Goal: Task Accomplishment & Management: Manage account settings

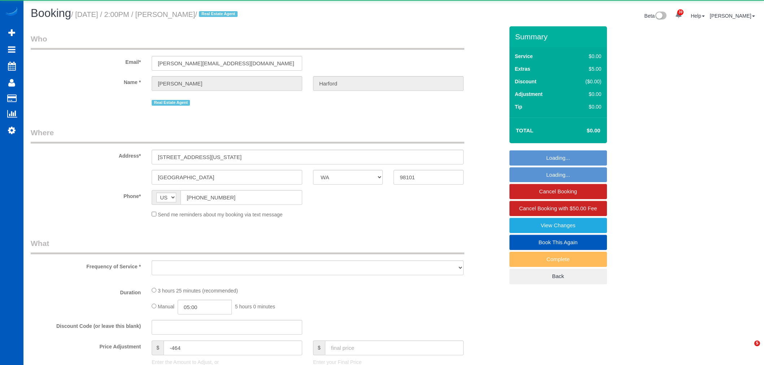
select select "WA"
select select "object:19329"
select select "string:fspay-e0366ecf-f802-4967-a000-1bfca719be9a"
select select "199"
select select "1501"
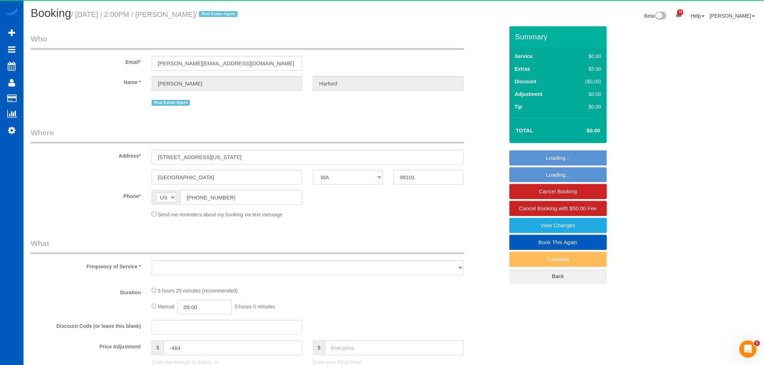
select select "2"
select select "spot78"
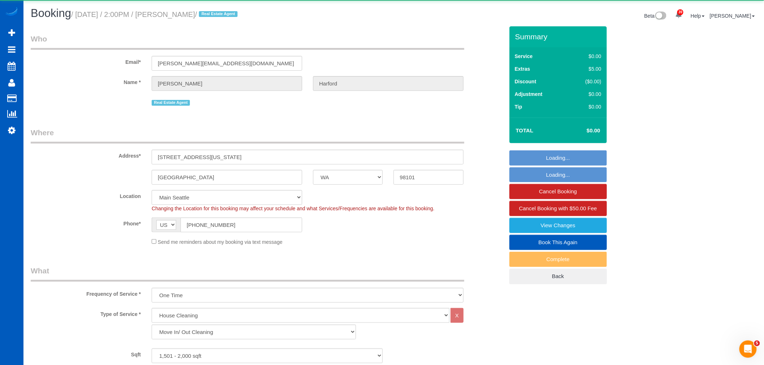
select select "object:19427"
select select "1501"
select select "2"
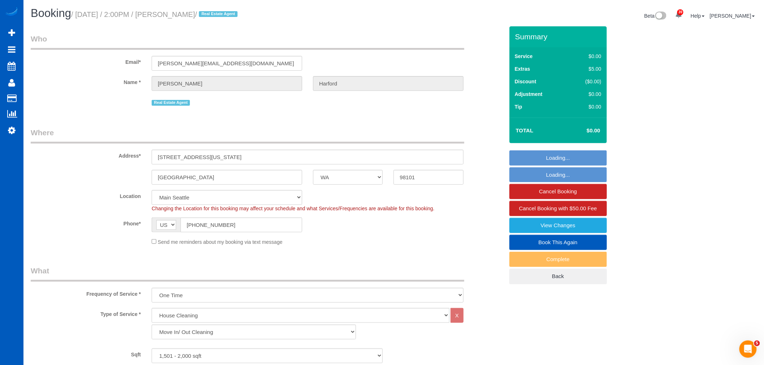
select select "spot88"
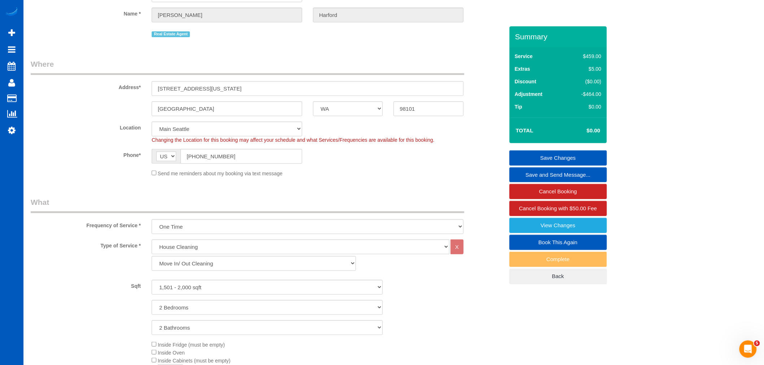
scroll to position [50, 0]
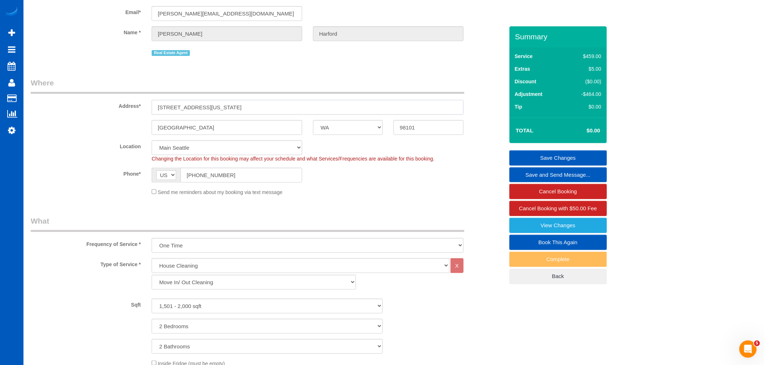
drag, startPoint x: 230, startPoint y: 106, endPoint x: 157, endPoint y: 107, distance: 73.0
click at [157, 107] on input "[STREET_ADDRESS][US_STATE]" at bounding box center [308, 107] width 312 height 15
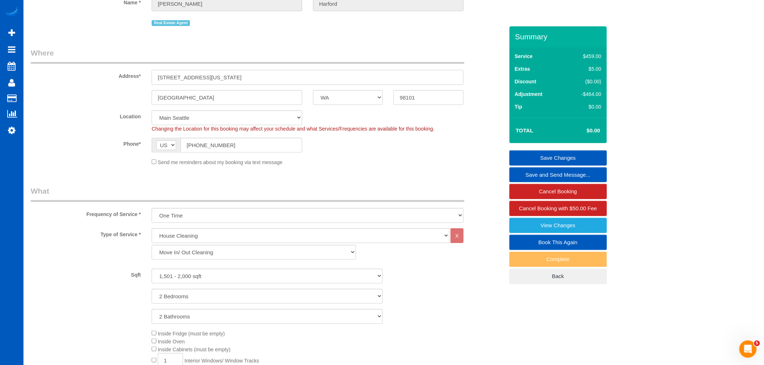
scroll to position [80, 0]
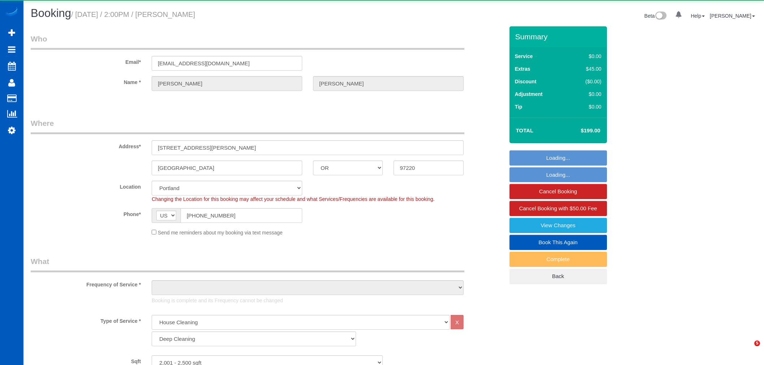
select select "OR"
select select "199"
select select "2001"
select select "2"
select select "object:1064"
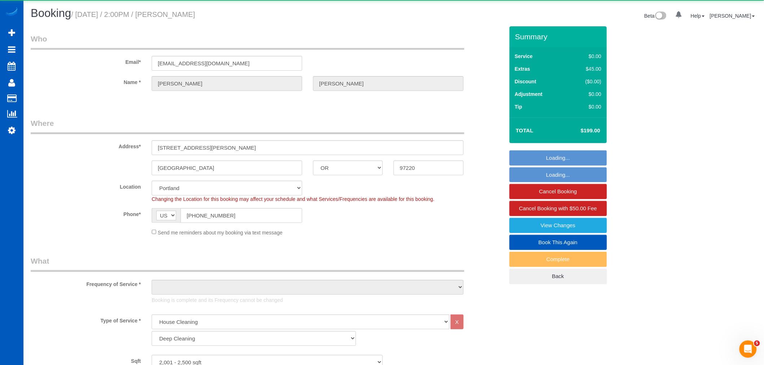
select select "2001"
select select "2"
select select "spot1"
select select "object:1209"
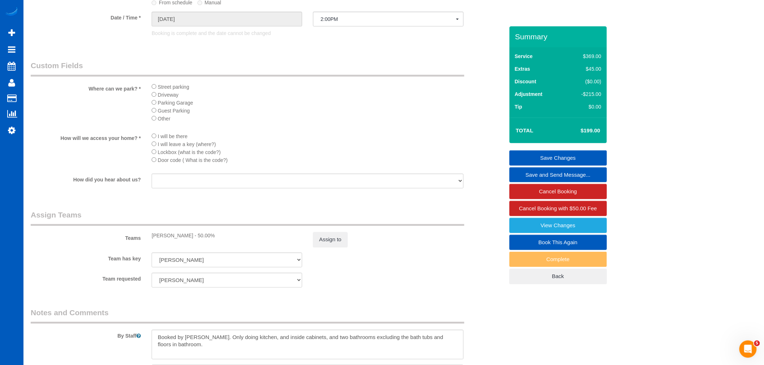
scroll to position [842, 0]
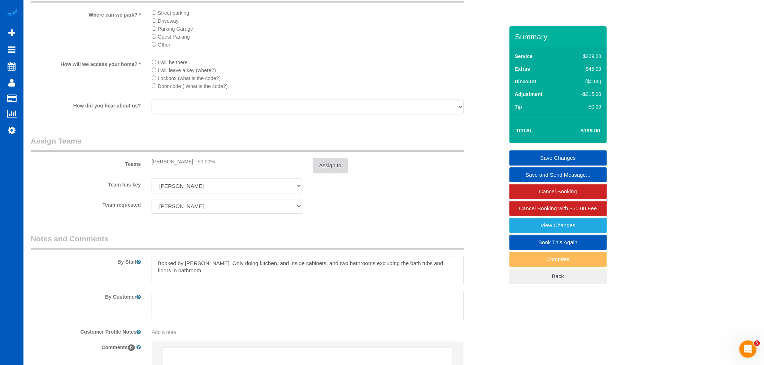
click at [345, 173] on button "Assign to" at bounding box center [330, 165] width 35 height 15
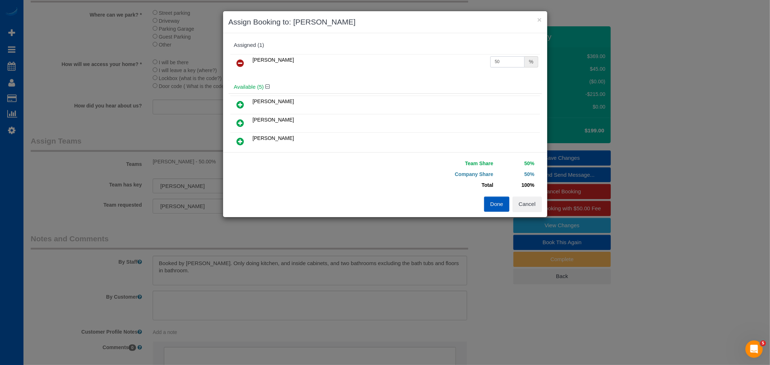
drag, startPoint x: 498, startPoint y: 56, endPoint x: 447, endPoint y: 64, distance: 51.5
click at [447, 64] on tr "Tatyana Razumovskaya 50 %" at bounding box center [385, 63] width 310 height 18
drag, startPoint x: 499, startPoint y: 60, endPoint x: 492, endPoint y: 64, distance: 8.6
click at [492, 64] on input "7u" at bounding box center [507, 61] width 35 height 11
click at [501, 64] on input "79" at bounding box center [507, 61] width 35 height 11
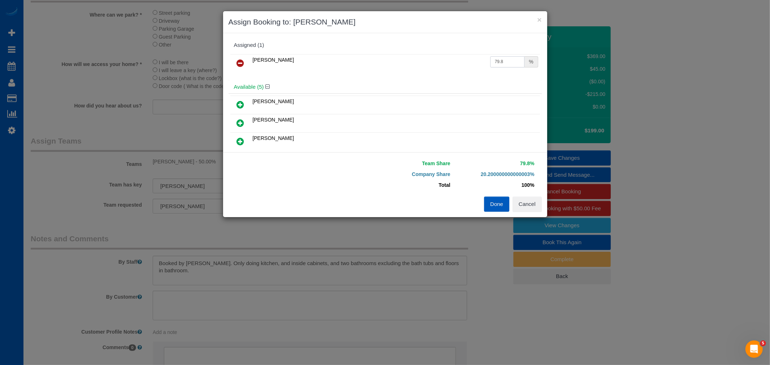
type input "79.8"
click at [494, 206] on button "Done" at bounding box center [496, 204] width 25 height 15
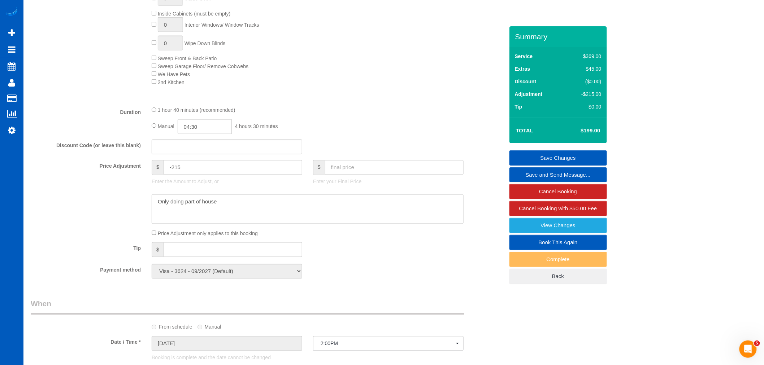
scroll to position [441, 0]
click at [343, 170] on input "text" at bounding box center [394, 170] width 139 height 15
type input "124"
type input "-290"
click at [410, 143] on fieldset "What Frequency of Service * One Time Weekly - 15.00% Every 2 Weeks - 10.00% Eve…" at bounding box center [267, 51] width 473 height 472
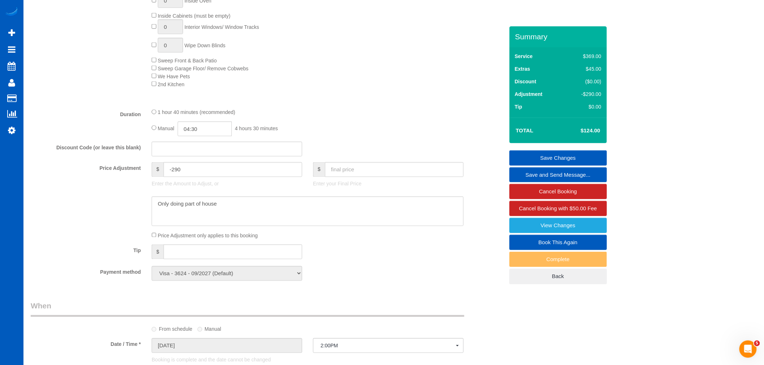
click at [580, 153] on link "Save Changes" at bounding box center [559, 158] width 98 height 15
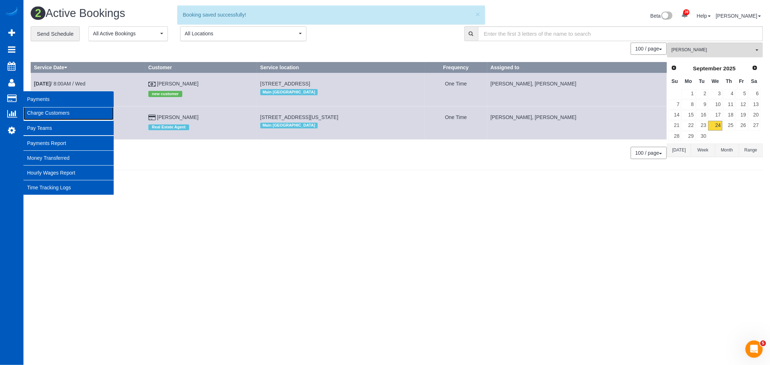
click at [50, 118] on link "Charge Customers" at bounding box center [68, 113] width 90 height 14
select select
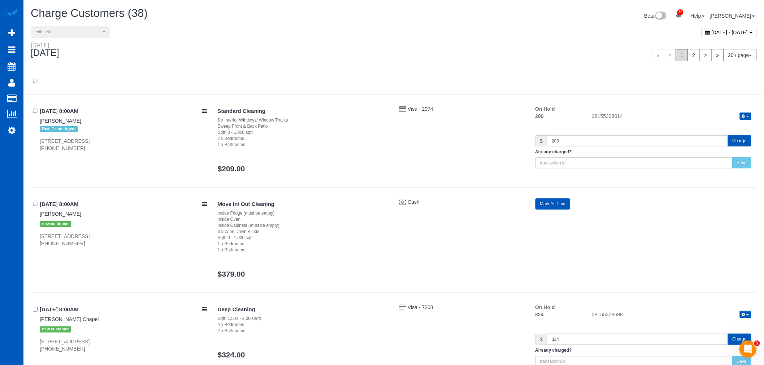
click at [712, 32] on span "September 24, 2025 - September 24, 2025" at bounding box center [730, 33] width 36 height 6
type input "**********"
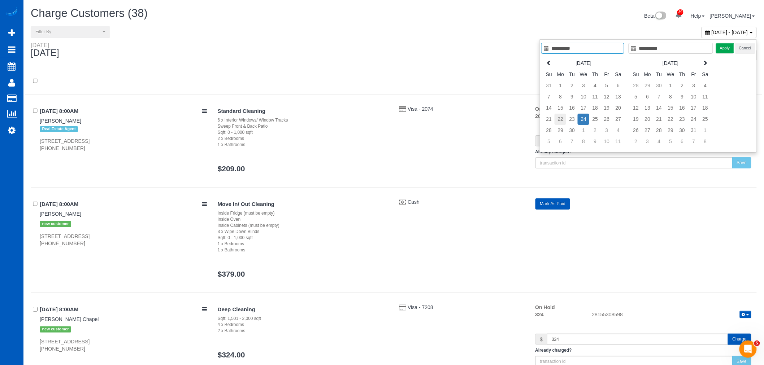
type input "**********"
click at [564, 118] on td "22" at bounding box center [561, 119] width 12 height 11
type input "**********"
click at [564, 118] on td "22" at bounding box center [561, 119] width 12 height 11
type input "**********"
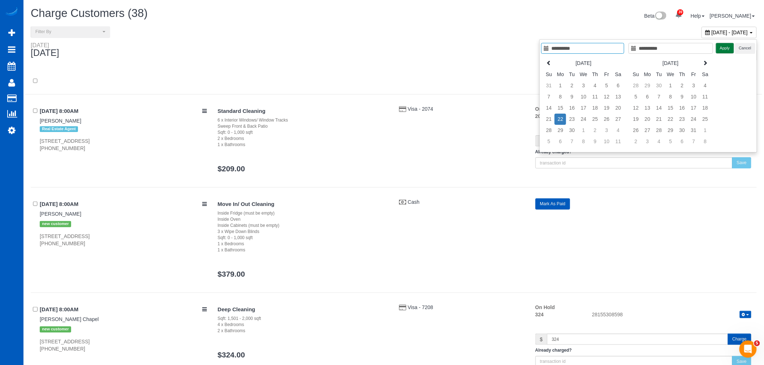
click at [729, 51] on button "Apply" at bounding box center [725, 48] width 18 height 10
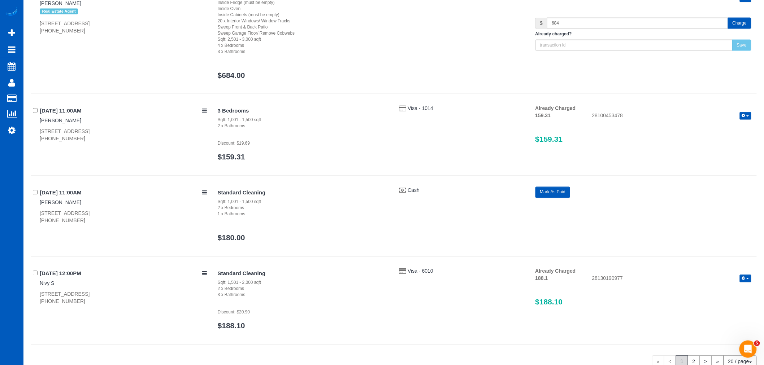
scroll to position [1652, 0]
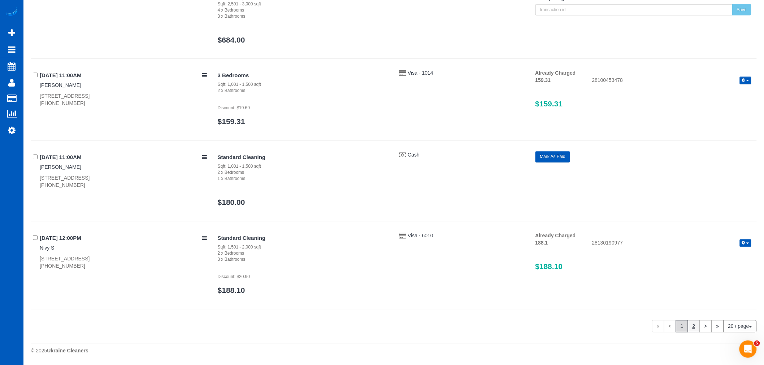
click at [693, 328] on link "2" at bounding box center [694, 327] width 12 height 12
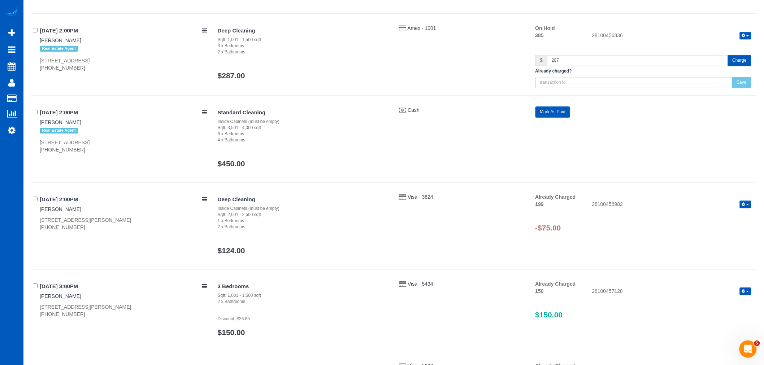
scroll to position [761, 0]
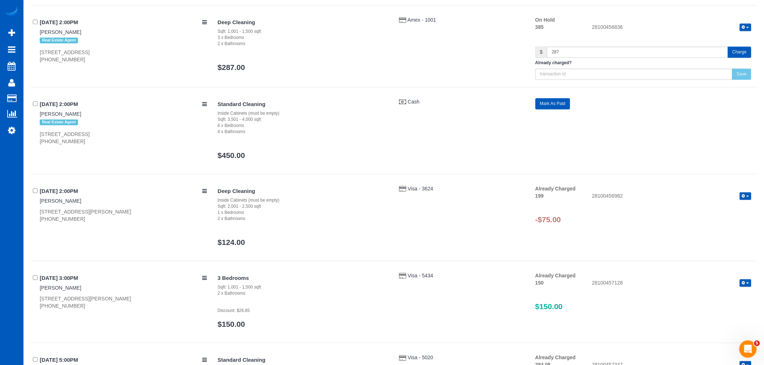
click at [751, 198] on button "button" at bounding box center [746, 196] width 12 height 8
click at [729, 211] on link "Refund" at bounding box center [722, 208] width 57 height 9
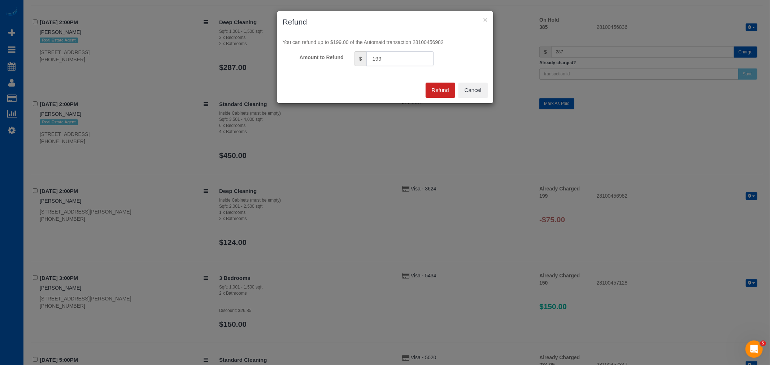
drag, startPoint x: 401, startPoint y: 60, endPoint x: 300, endPoint y: 73, distance: 101.7
click at [300, 73] on div "You can refund up to $199.00 of the Automaid transaction 28100456982 Amount to …" at bounding box center [385, 55] width 216 height 44
type input "75"
click at [434, 87] on button "Refund" at bounding box center [441, 90] width 30 height 15
